Goal: Information Seeking & Learning: Check status

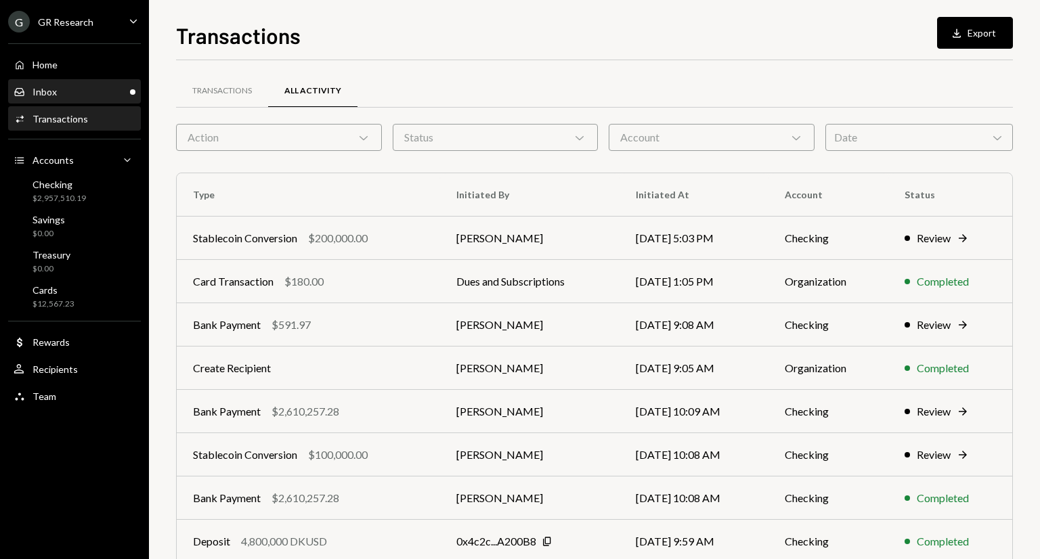
click at [87, 90] on div "Inbox Inbox" at bounding box center [75, 92] width 122 height 12
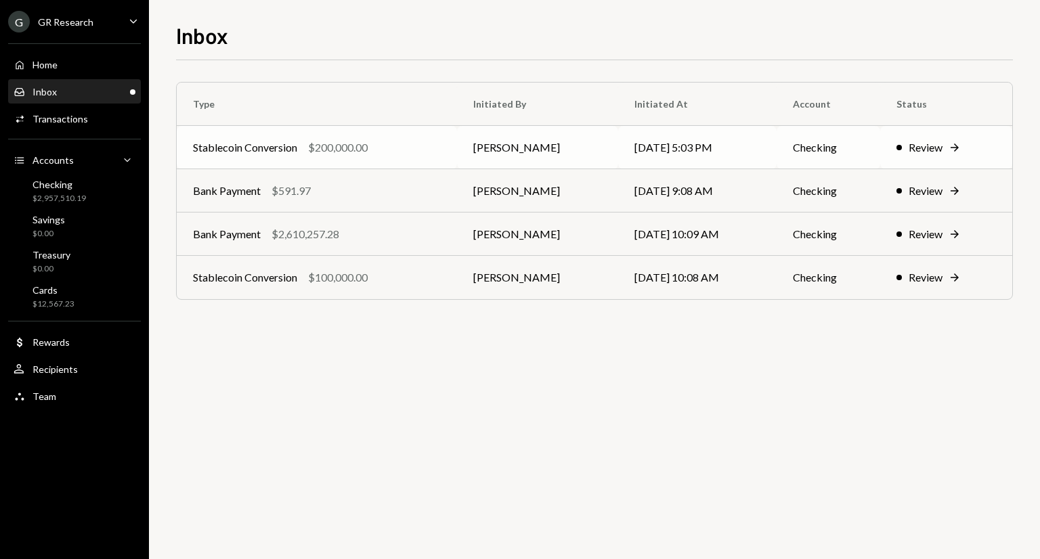
click at [458, 146] on td "[PERSON_NAME]" at bounding box center [537, 147] width 161 height 43
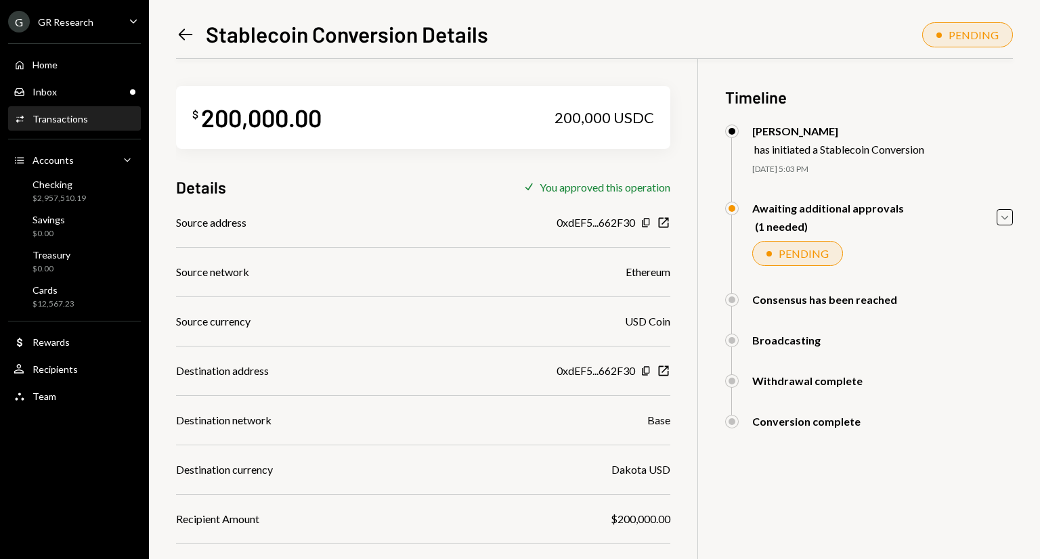
scroll to position [59, 0]
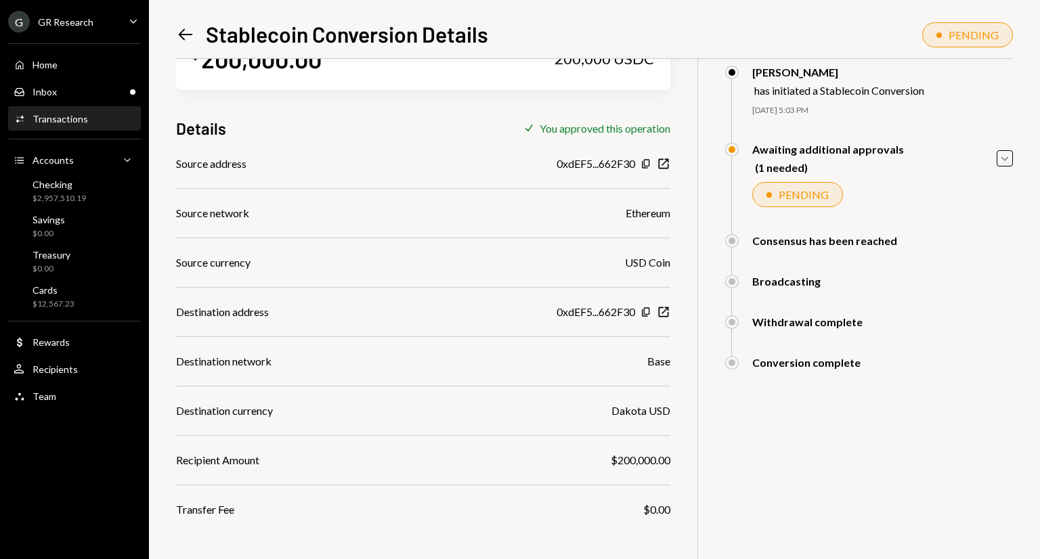
click at [189, 33] on icon "Left Arrow" at bounding box center [185, 34] width 19 height 19
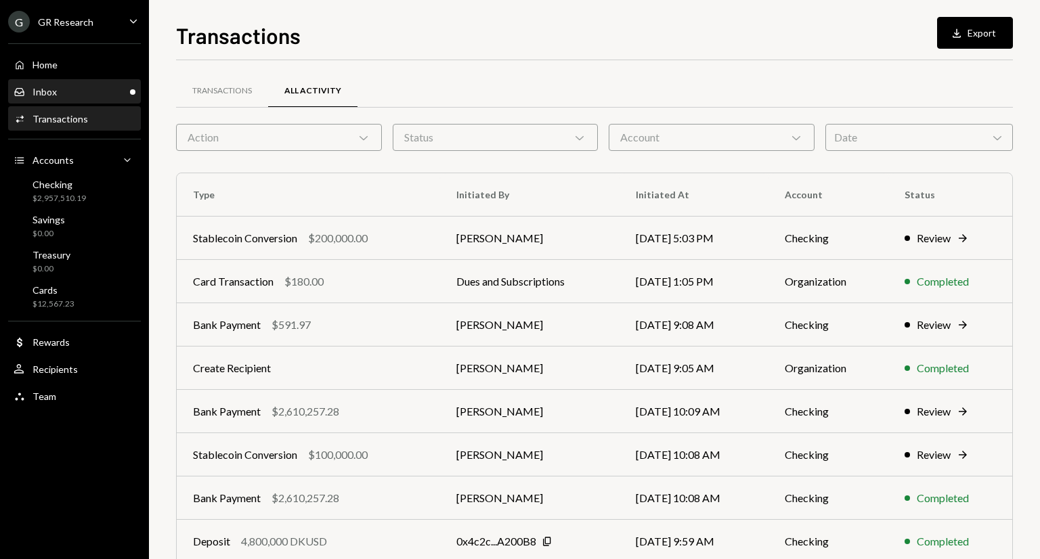
click at [39, 87] on div "Inbox" at bounding box center [45, 92] width 24 height 12
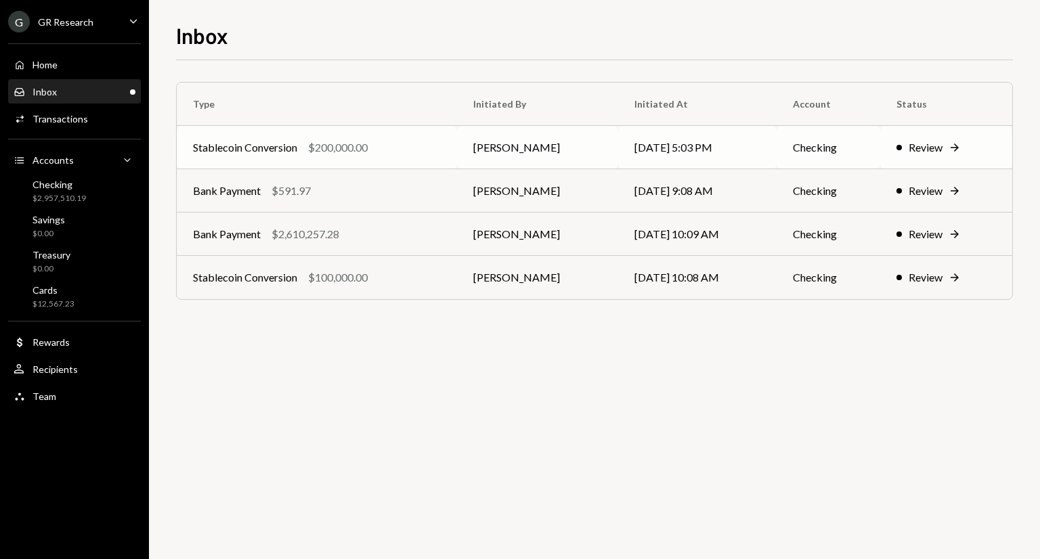
click at [377, 141] on div "Stablecoin Conversion $200,000.00" at bounding box center [317, 148] width 248 height 16
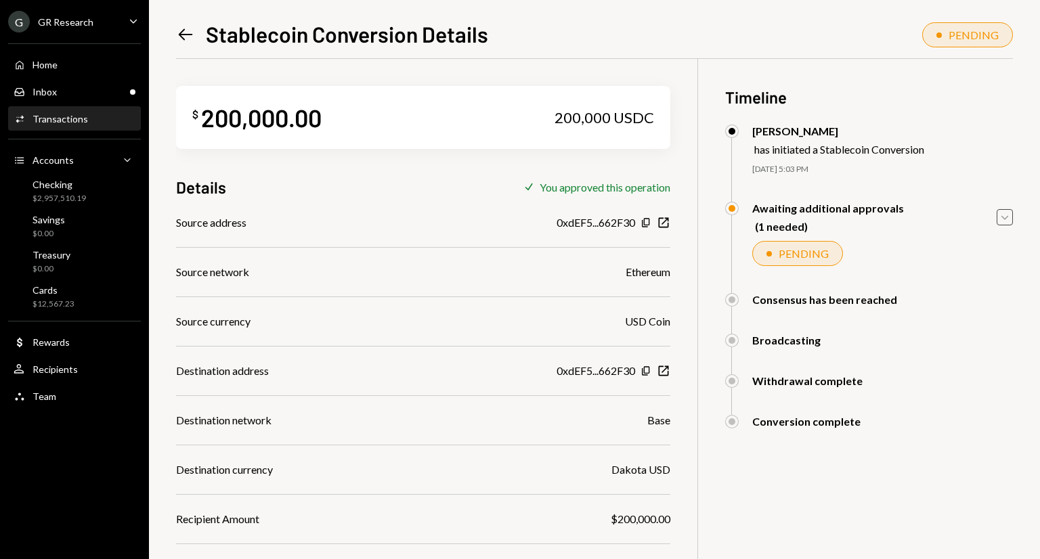
click at [1008, 215] on icon "Caret Down" at bounding box center [1005, 217] width 15 height 15
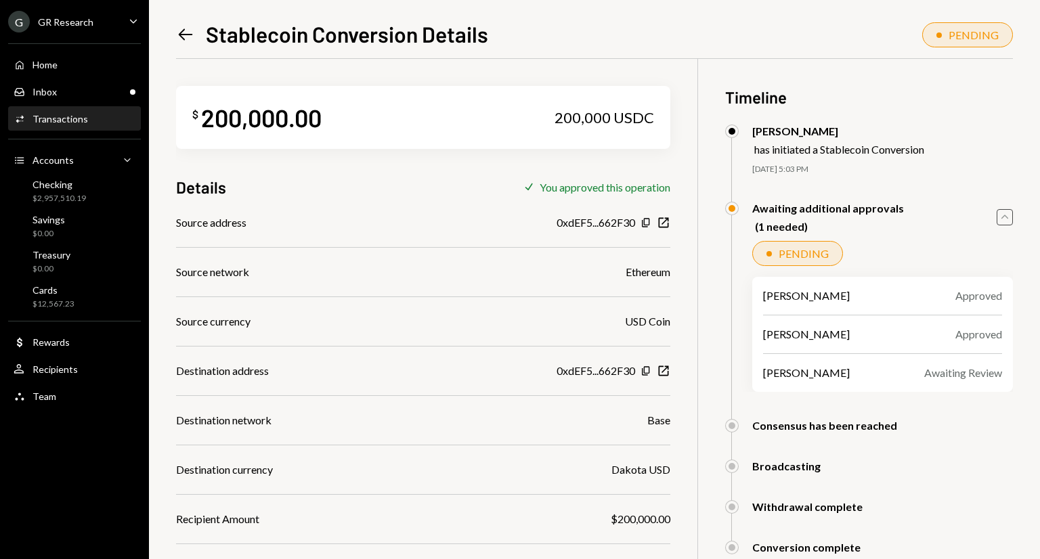
click at [192, 41] on icon "Left Arrow" at bounding box center [185, 34] width 19 height 19
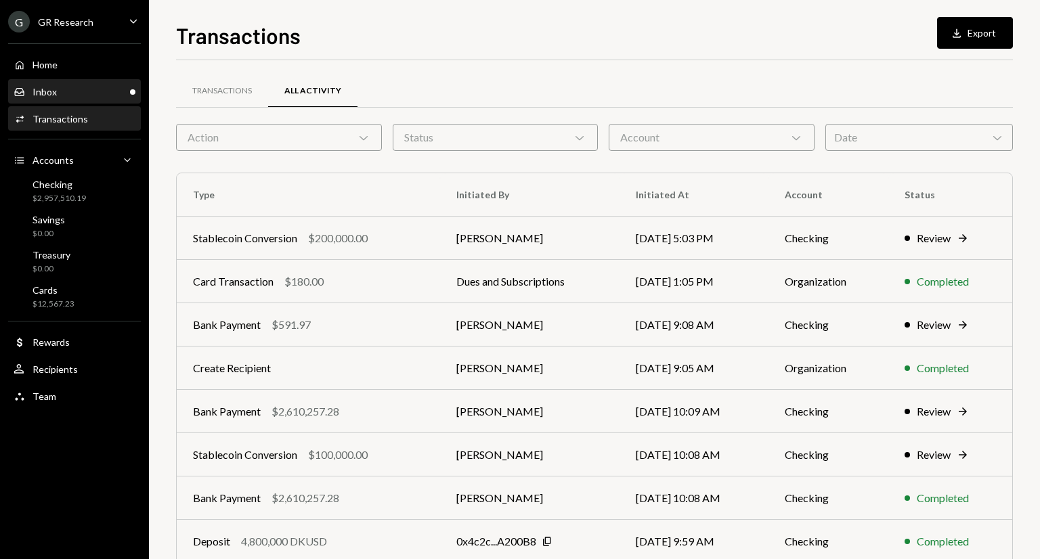
click at [95, 87] on div "Inbox Inbox" at bounding box center [75, 92] width 122 height 12
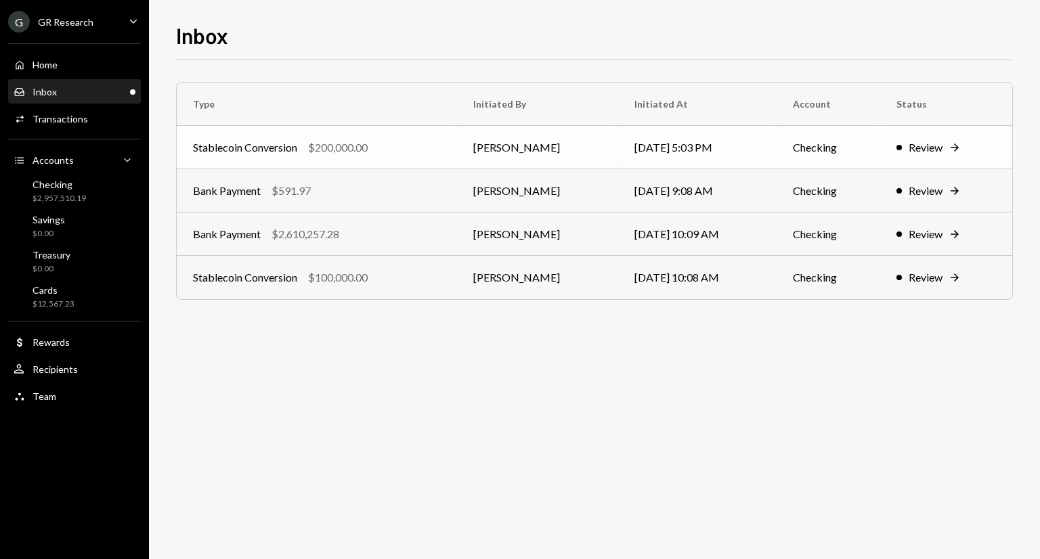
click at [380, 156] on td "Stablecoin Conversion $200,000.00" at bounding box center [317, 147] width 280 height 43
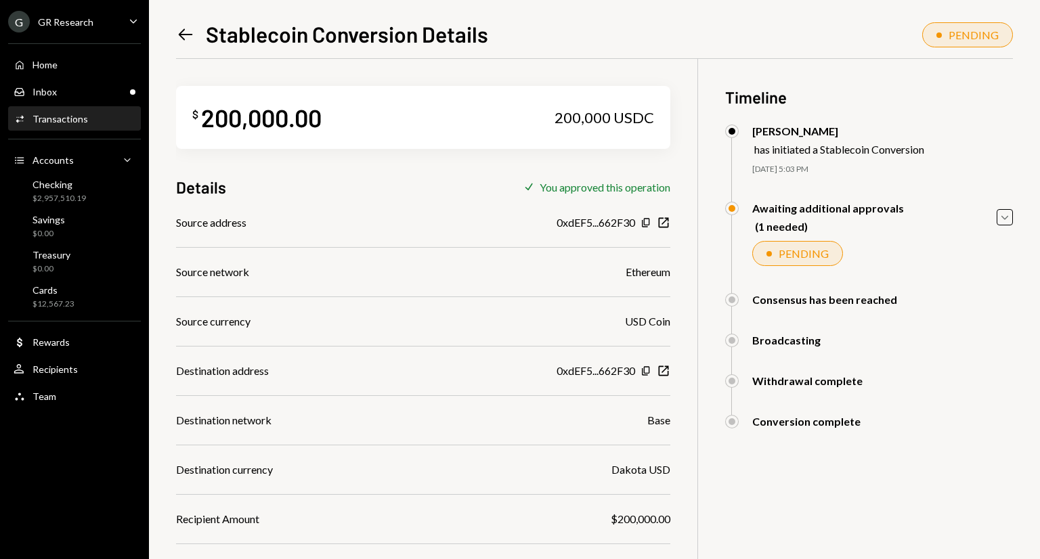
click at [184, 35] on icon "Left Arrow" at bounding box center [185, 34] width 19 height 19
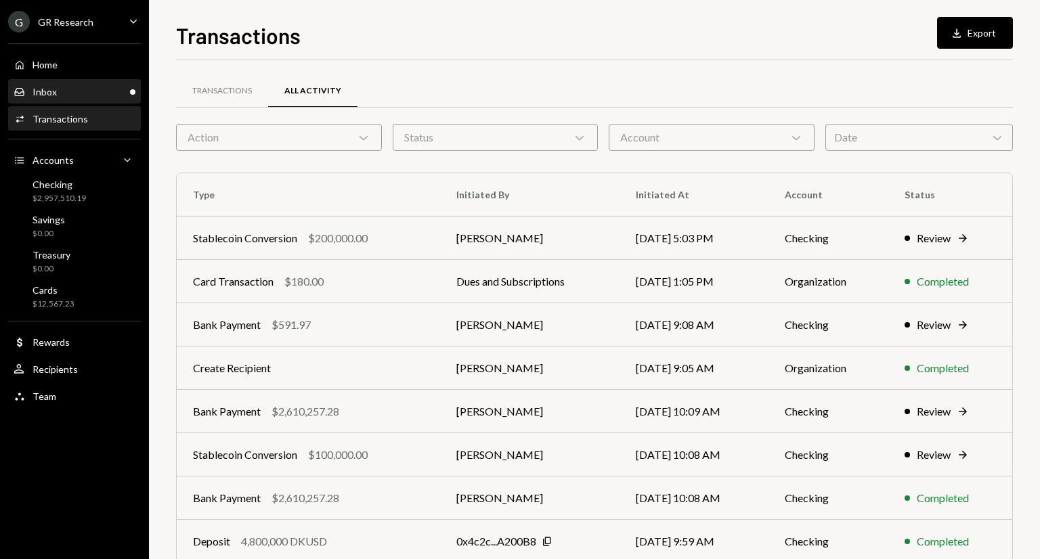
click at [114, 96] on div "Inbox Inbox" at bounding box center [75, 92] width 122 height 12
